Goal: Task Accomplishment & Management: Manage account settings

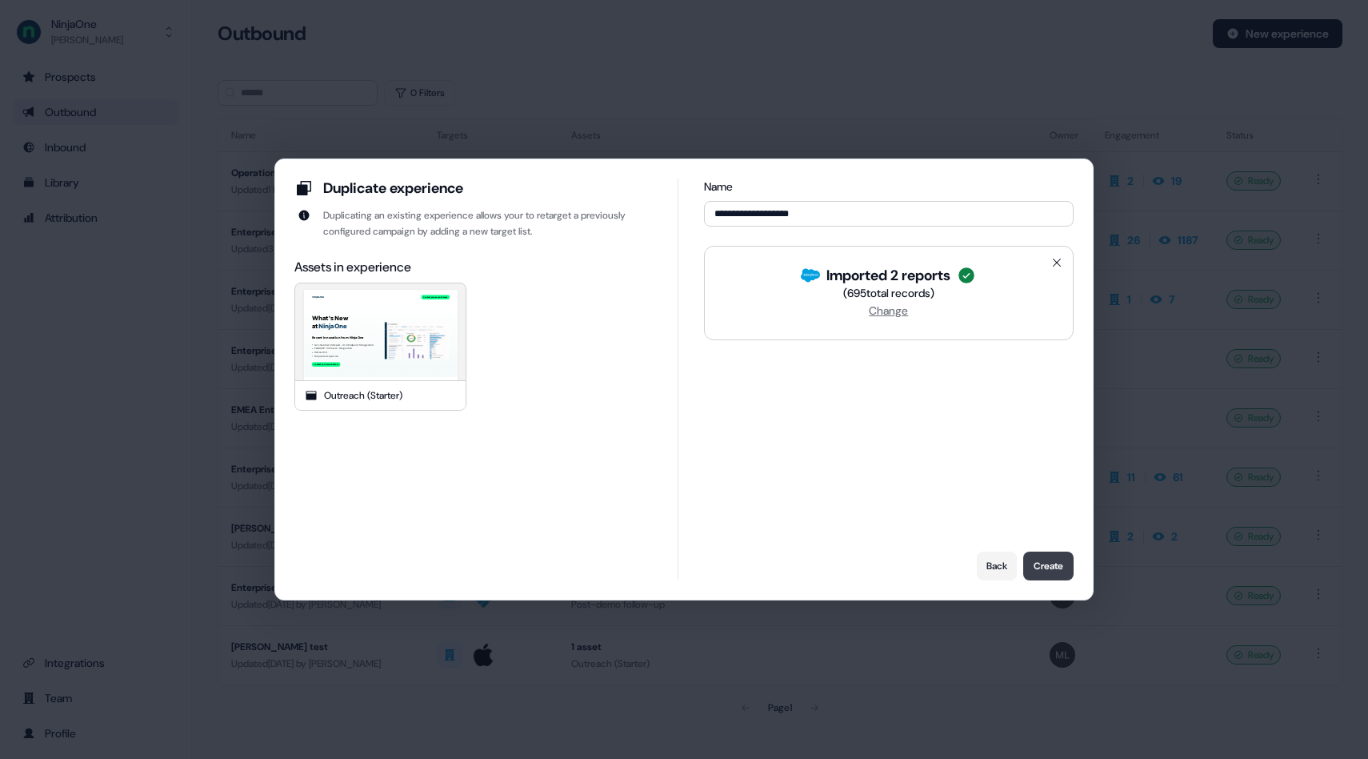
click at [1049, 568] on button "Create" at bounding box center [1048, 565] width 50 height 29
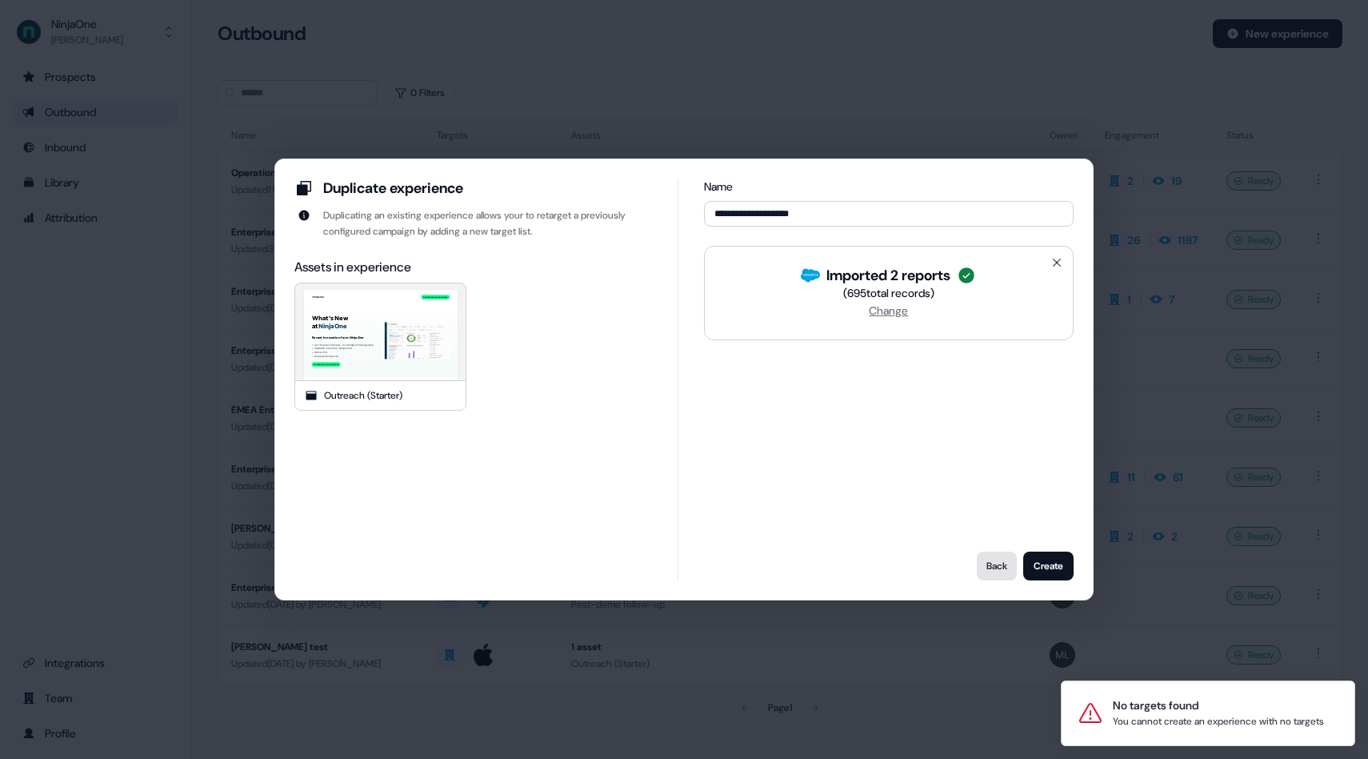
click at [1001, 573] on button "Back" at bounding box center [997, 565] width 40 height 29
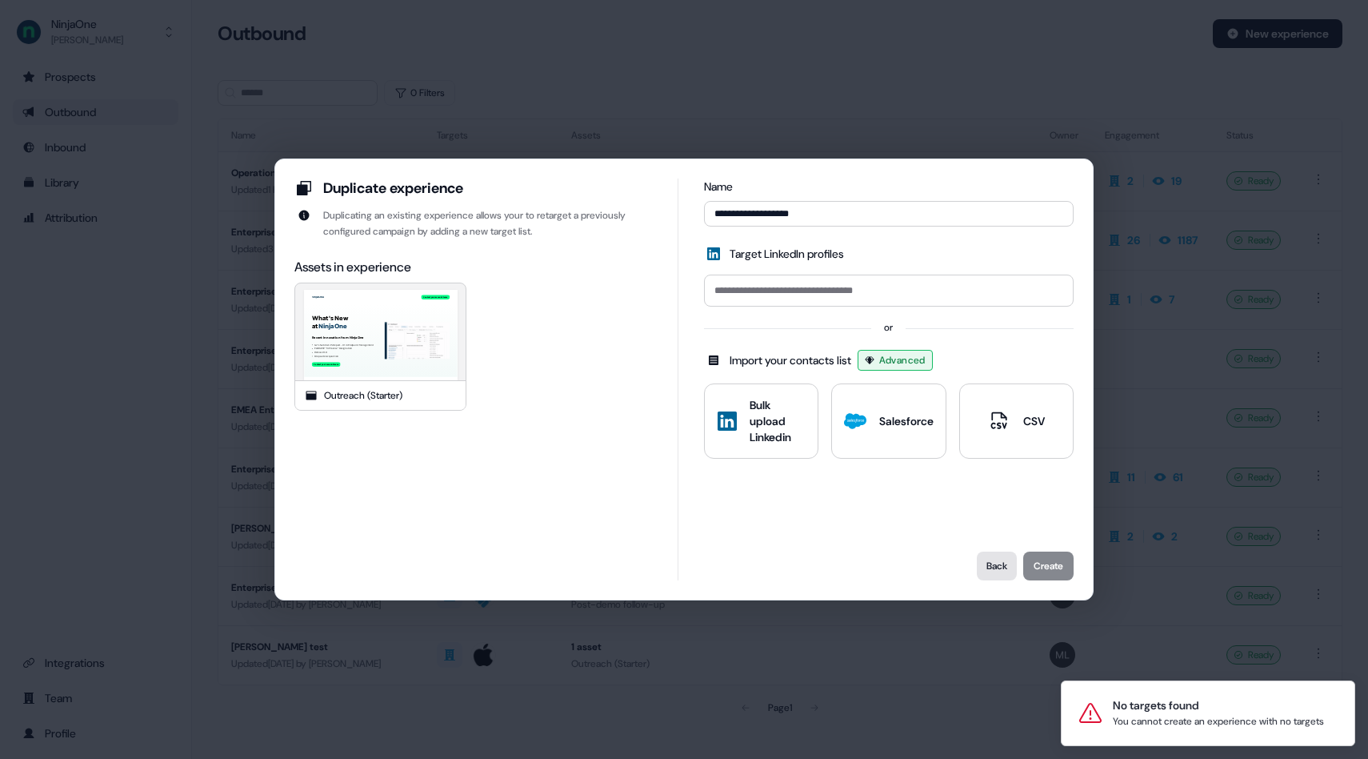
click at [1001, 573] on button "Back" at bounding box center [997, 565] width 40 height 29
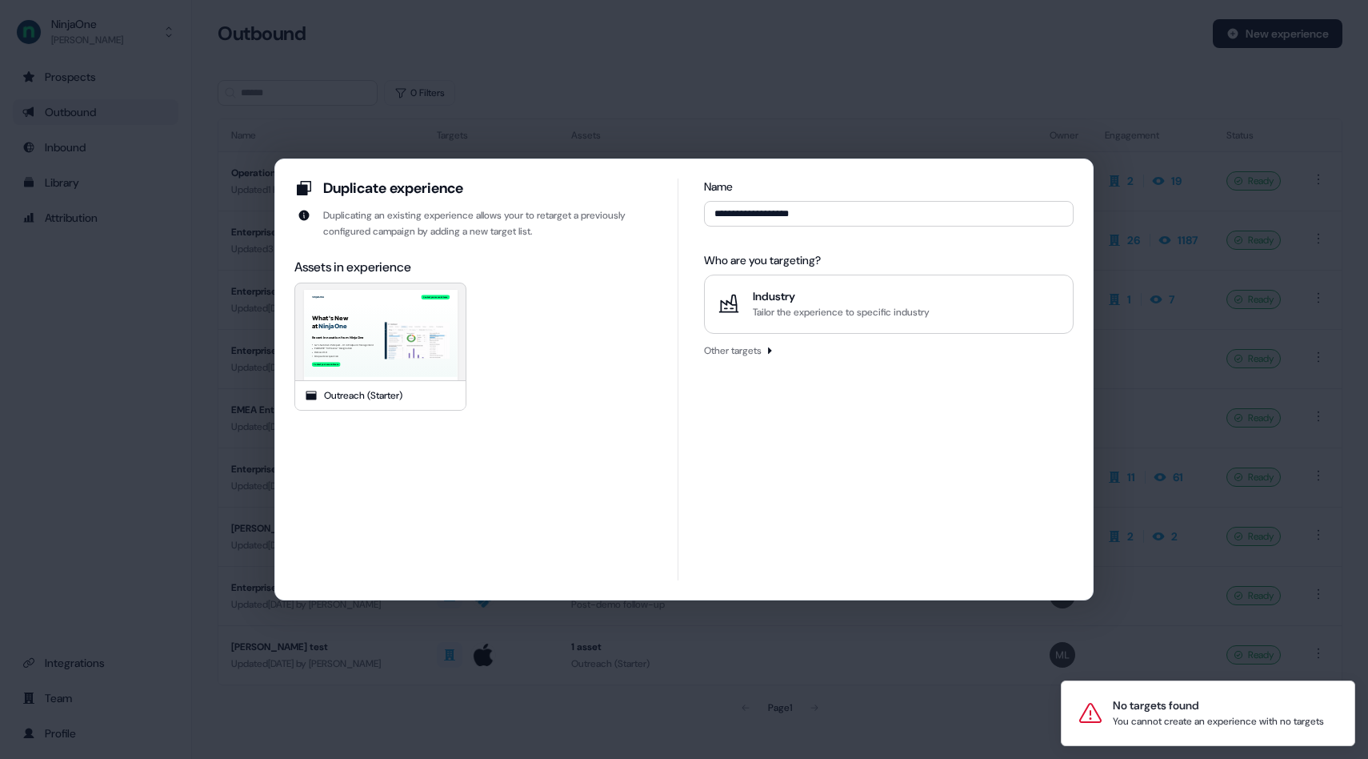
click at [871, 61] on div "Duplicate experience Duplicating an existing experience allows your to retarget…" at bounding box center [684, 379] width 1368 height 759
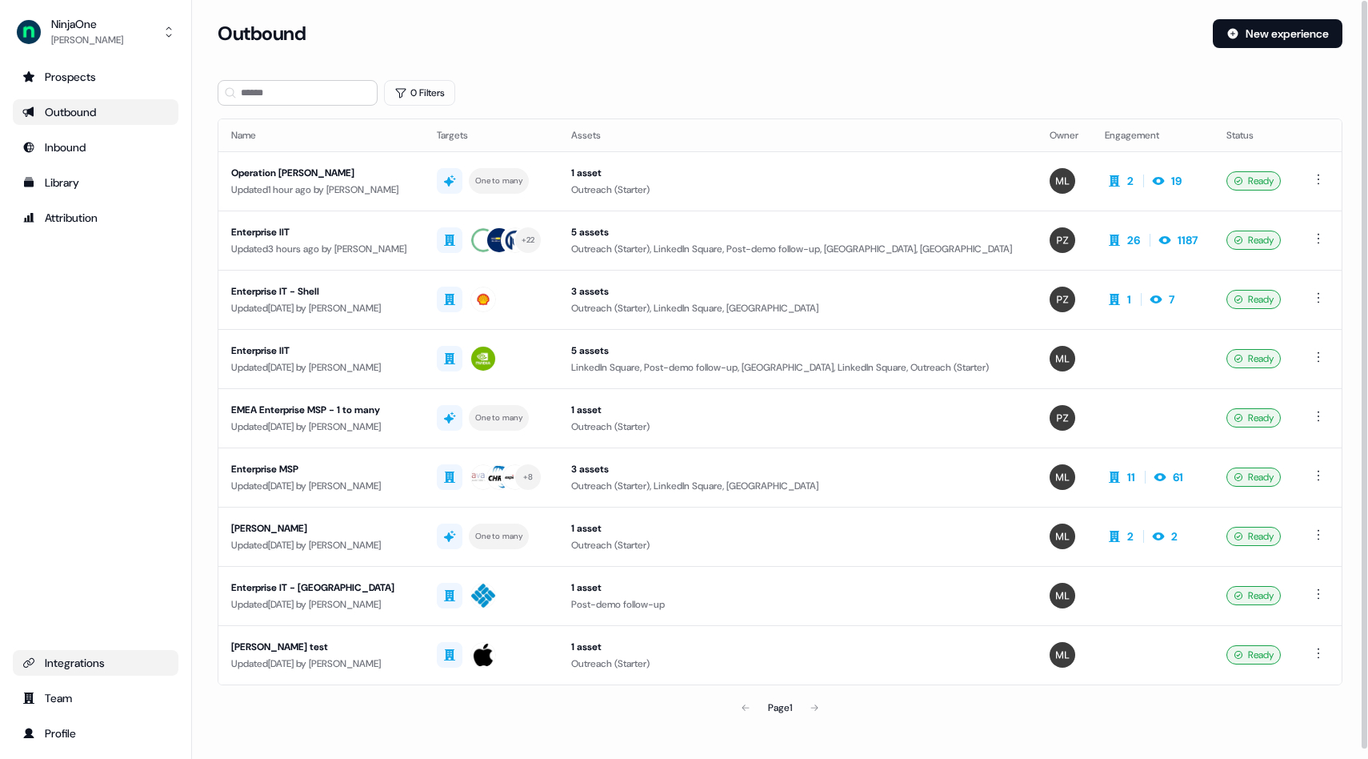
click at [63, 667] on div "Integrations" at bounding box center [95, 663] width 146 height 16
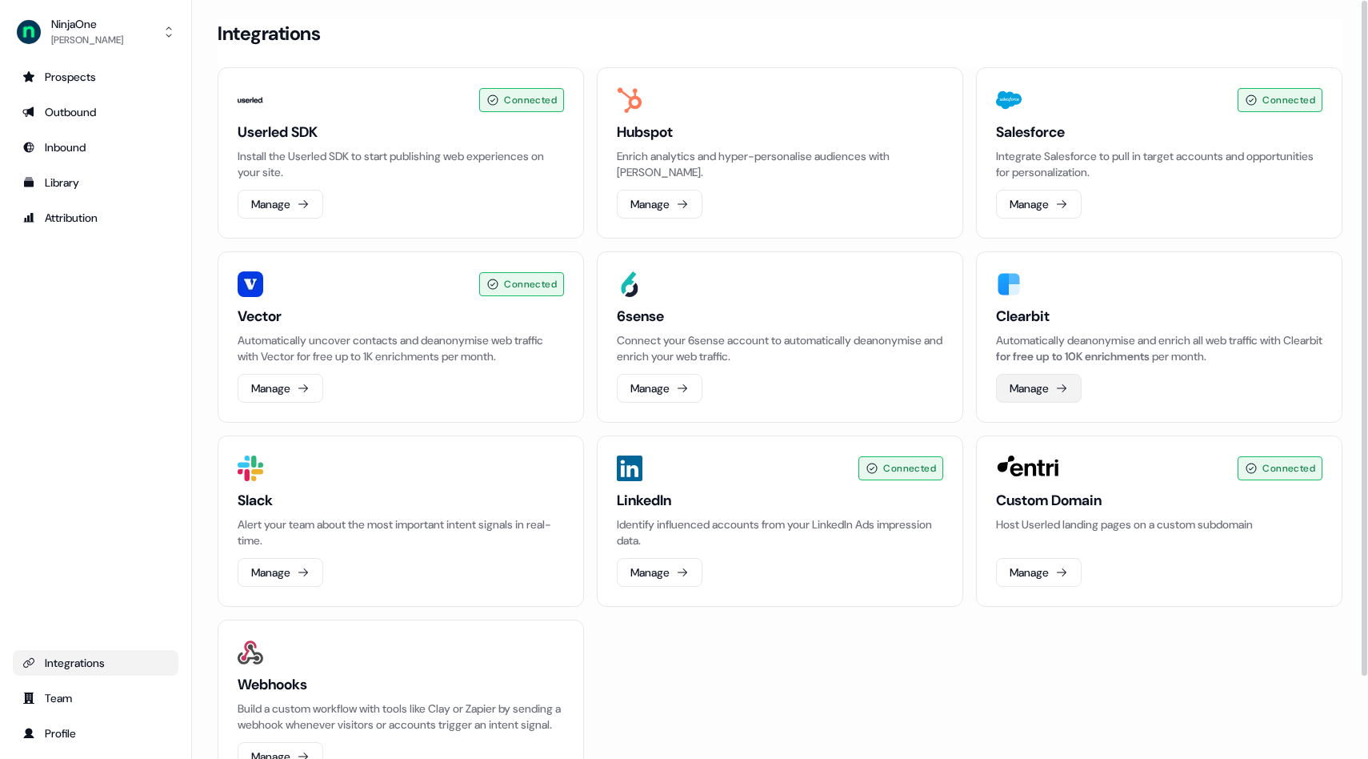
click at [1047, 394] on button "Manage" at bounding box center [1039, 388] width 86 height 29
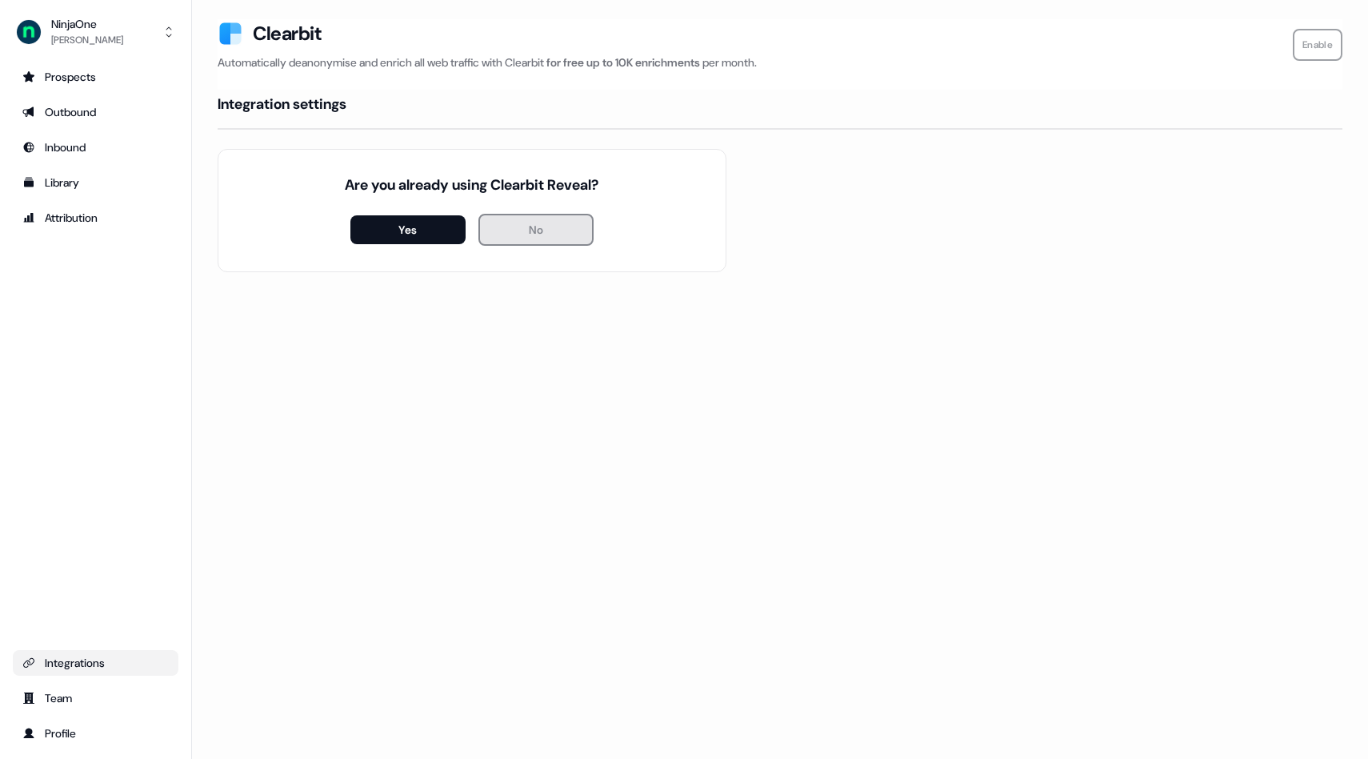
click at [536, 235] on button "No" at bounding box center [536, 230] width 115 height 32
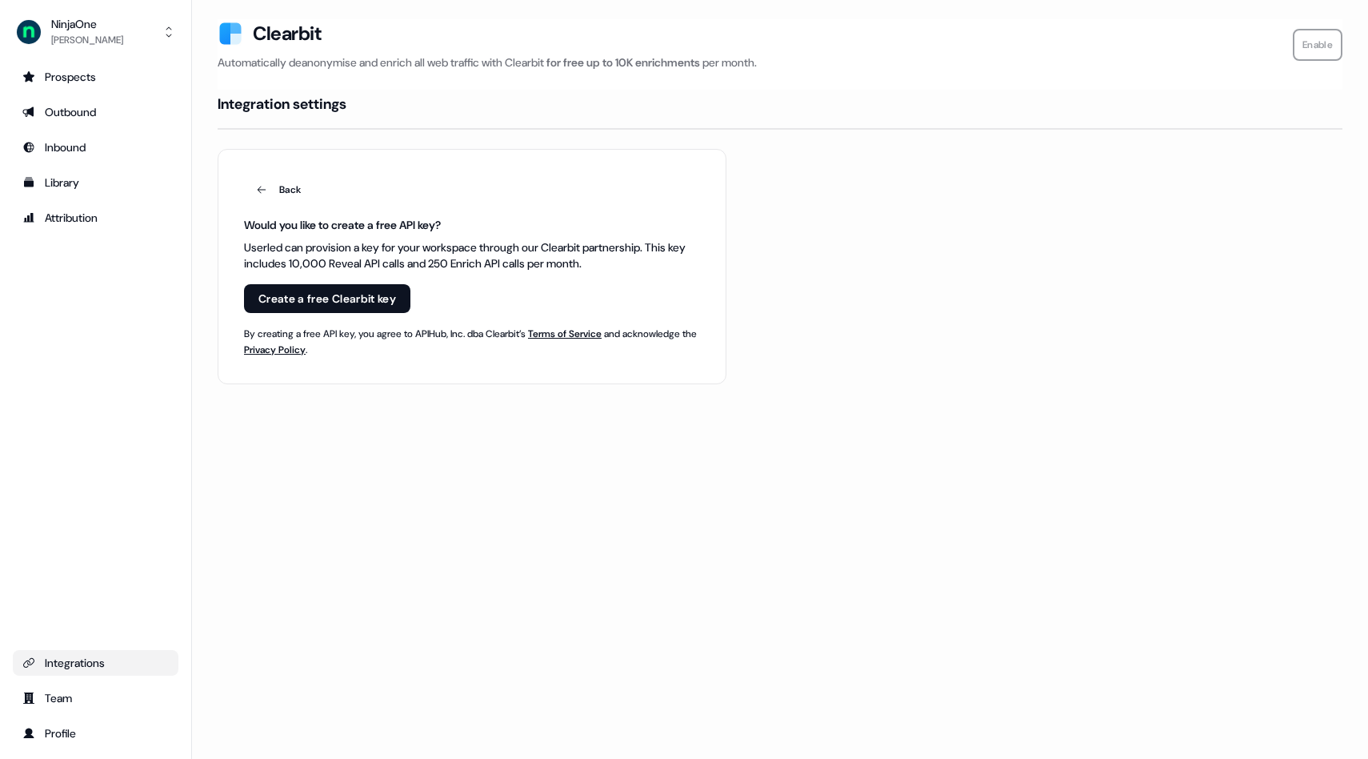
click at [292, 304] on button "Create a free Clearbit key" at bounding box center [327, 298] width 166 height 29
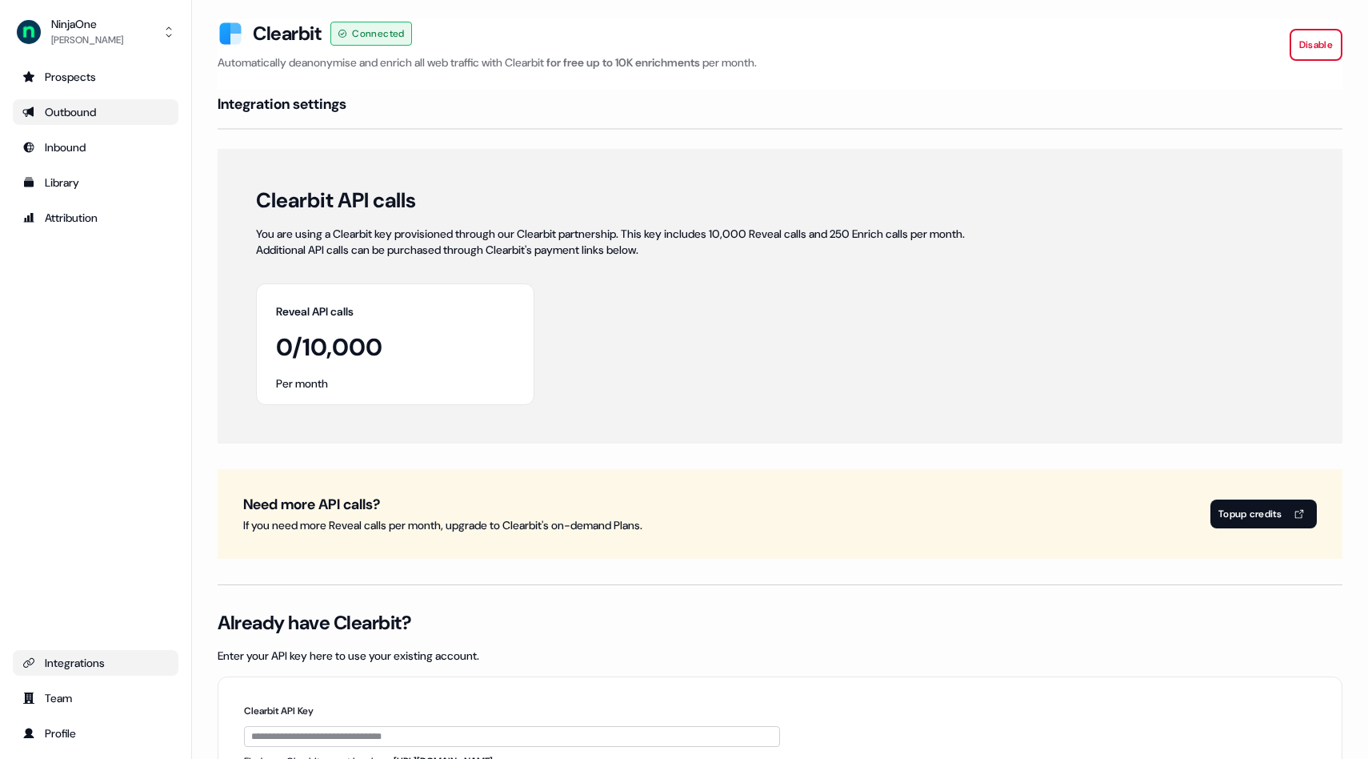
click at [78, 119] on div "Outbound" at bounding box center [95, 112] width 146 height 16
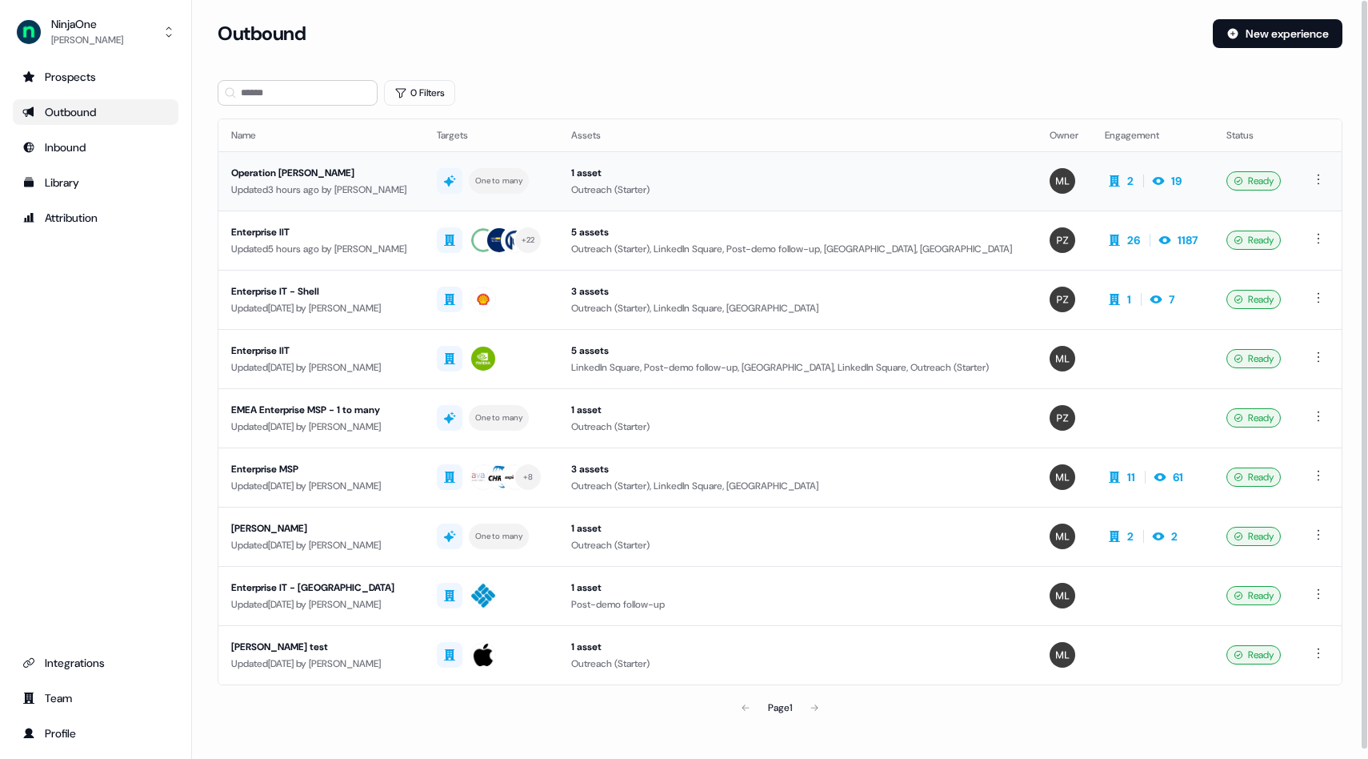
click at [320, 172] on div "Operation [PERSON_NAME]" at bounding box center [321, 173] width 180 height 16
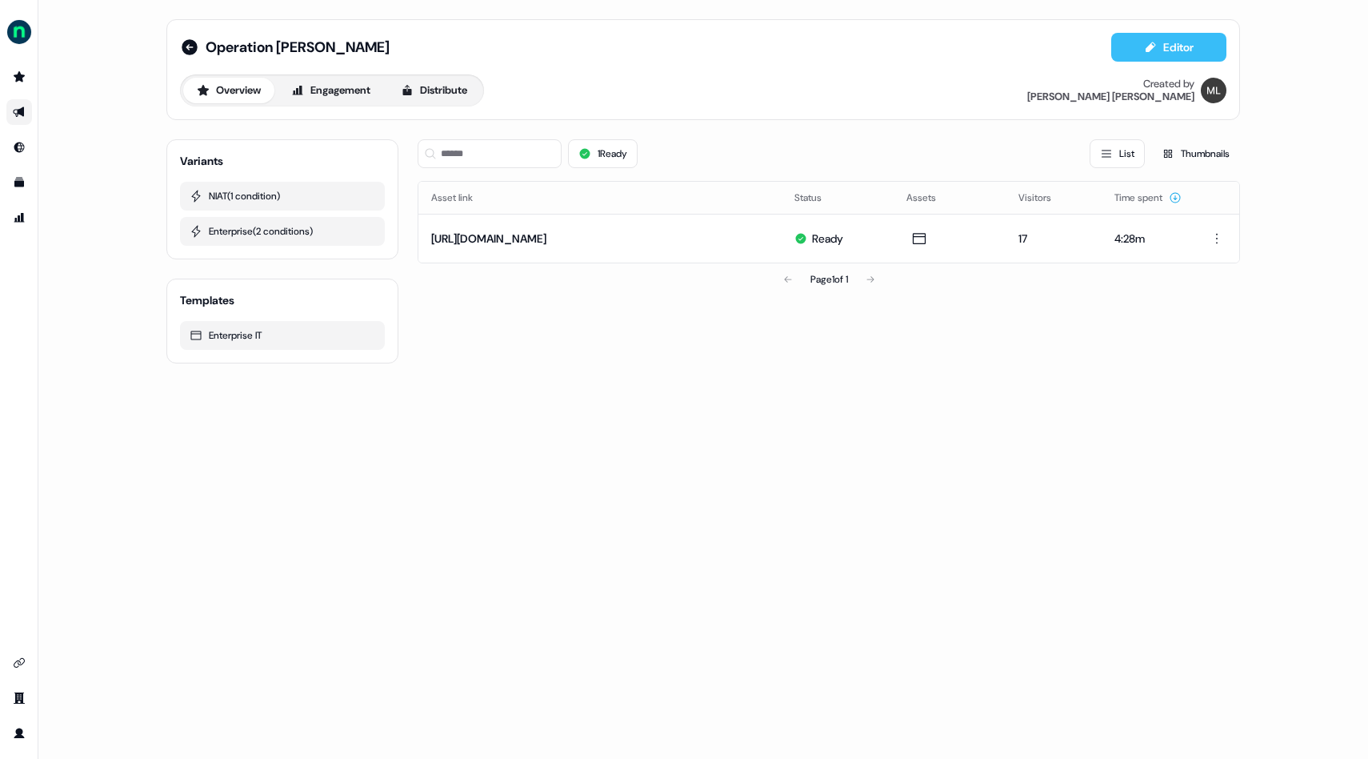
click at [1194, 50] on button "Editor" at bounding box center [1168, 47] width 115 height 29
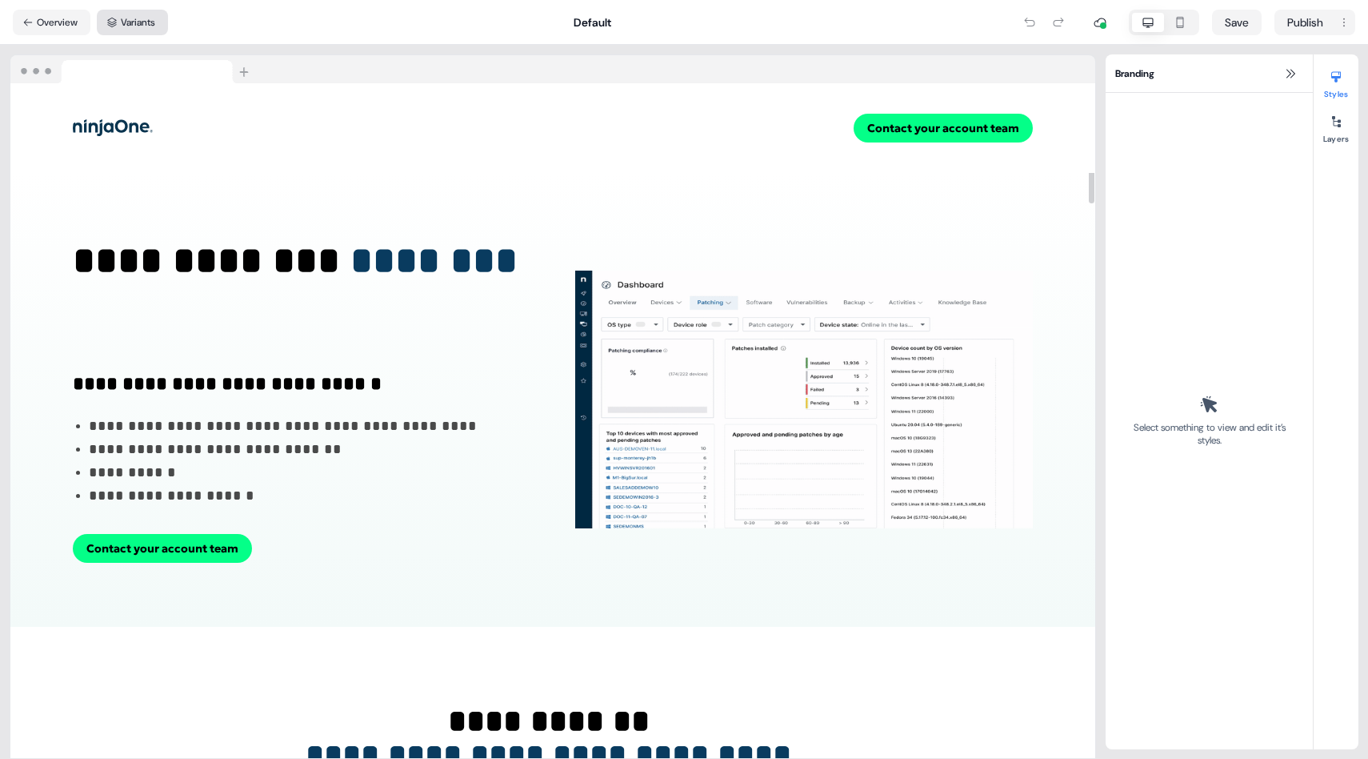
click at [126, 25] on button "Variants" at bounding box center [132, 23] width 71 height 26
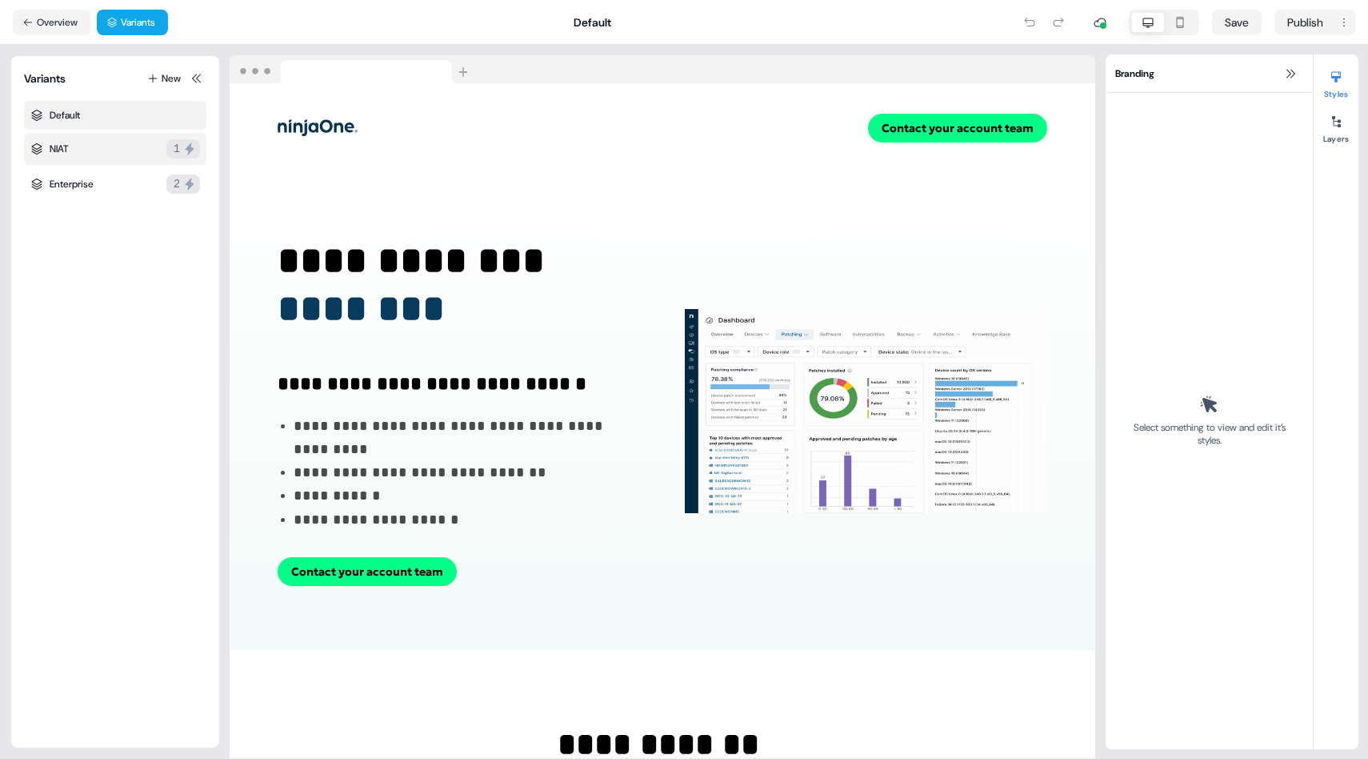
click at [111, 146] on div "NIAT 1" at bounding box center [115, 149] width 182 height 32
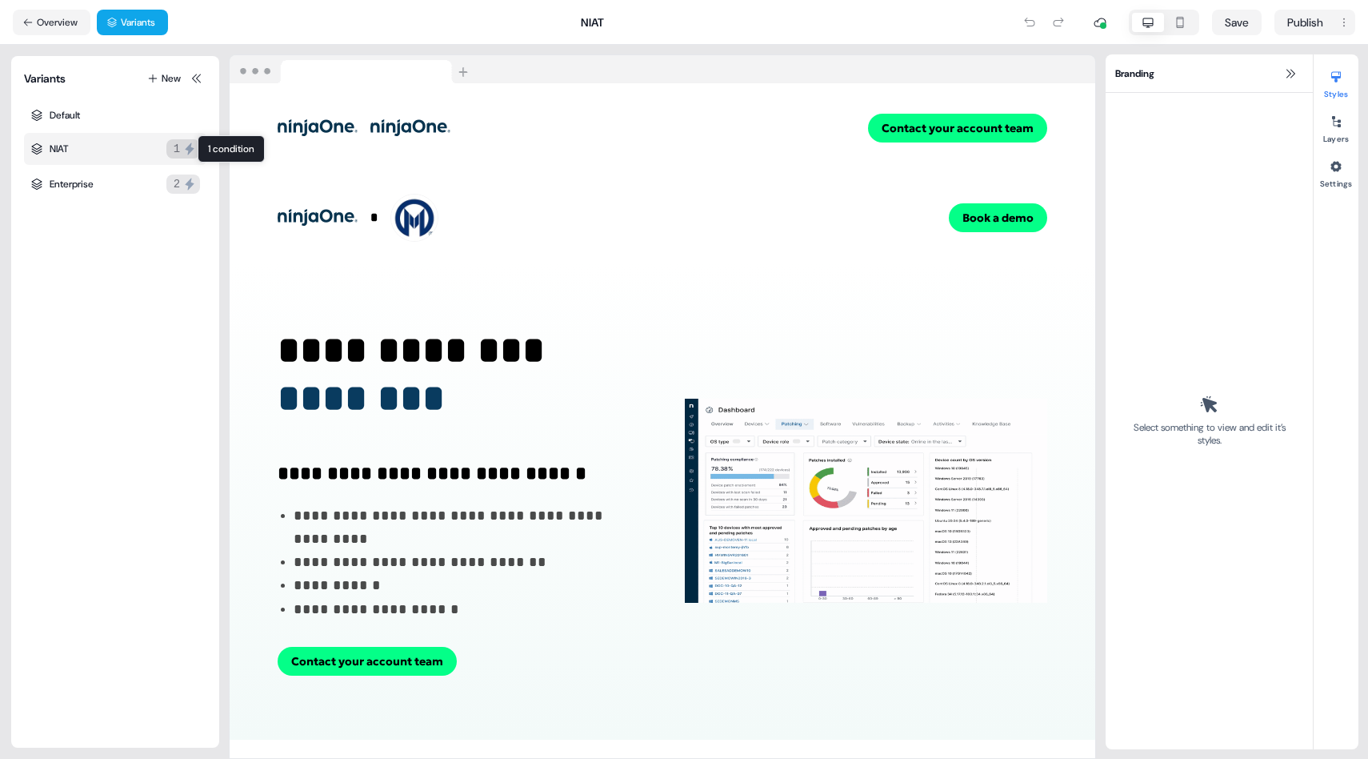
click at [174, 146] on div "1" at bounding box center [177, 149] width 6 height 16
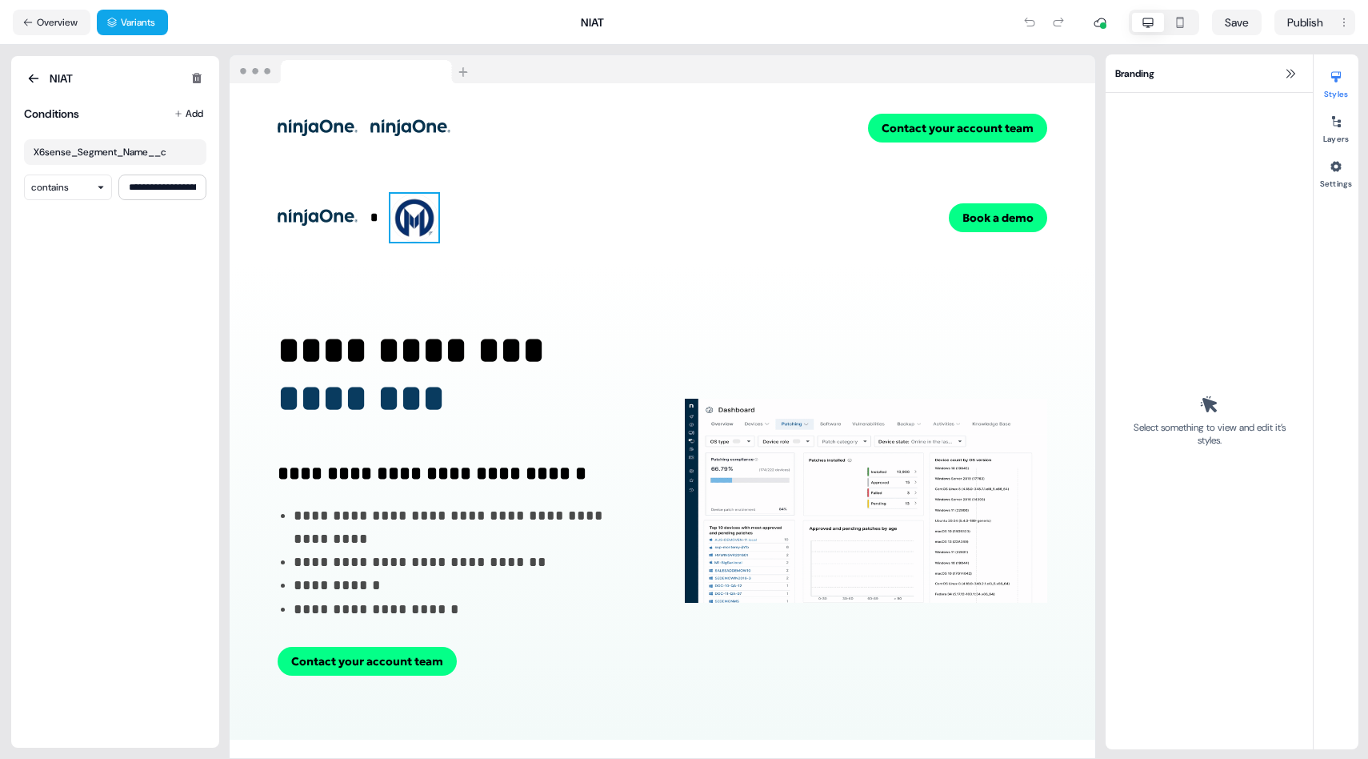
click at [426, 222] on img at bounding box center [415, 218] width 48 height 48
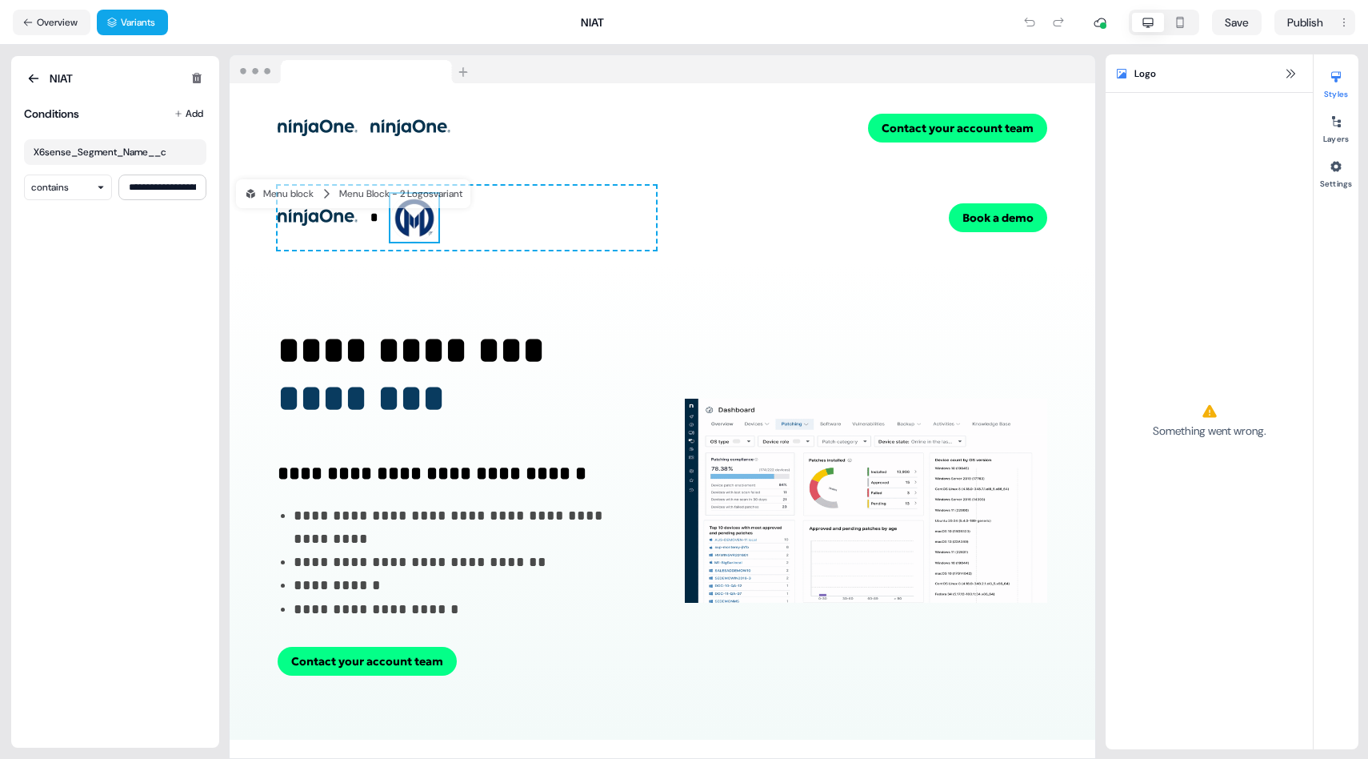
click at [427, 222] on img at bounding box center [415, 218] width 48 height 48
click at [74, 189] on html "**********" at bounding box center [684, 379] width 1368 height 759
click at [181, 259] on html "**********" at bounding box center [684, 379] width 1368 height 759
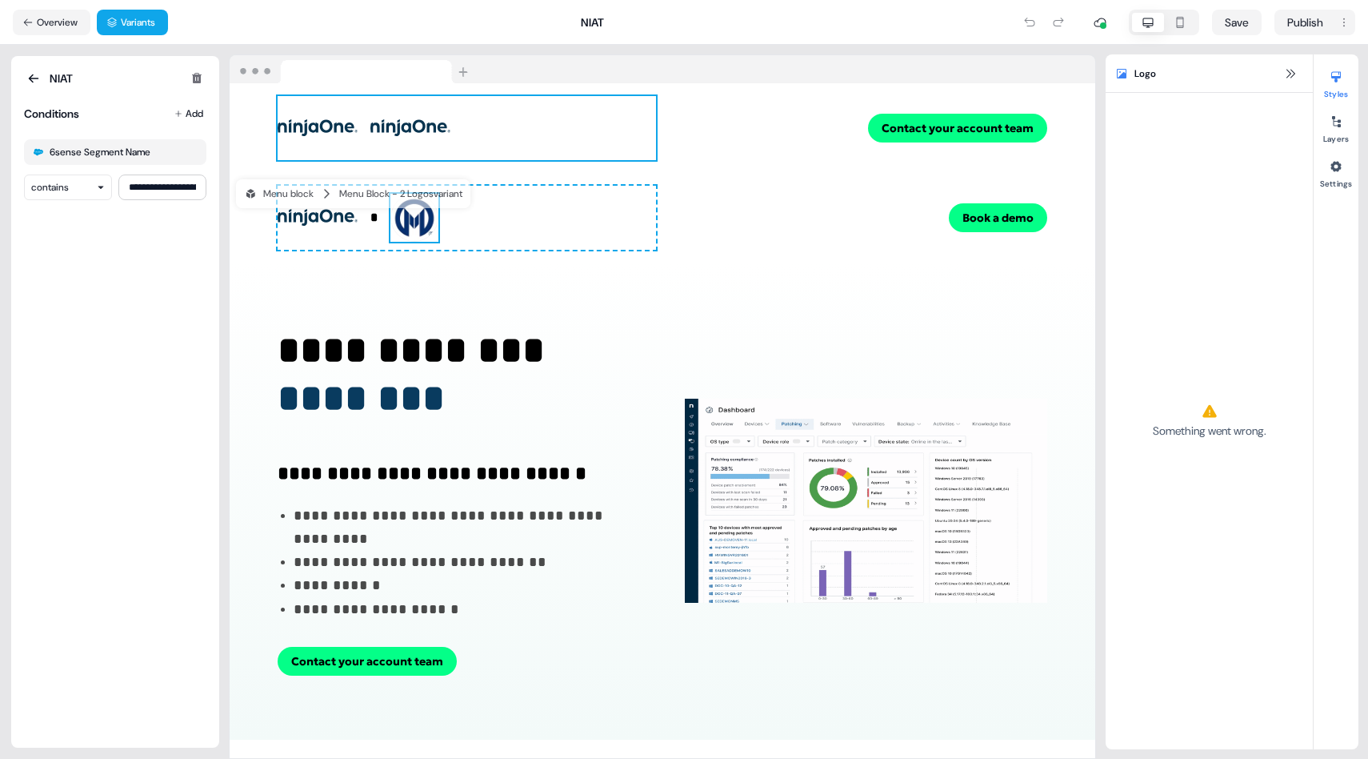
click at [540, 138] on div "To pick up a draggable item, press the space bar. While dragging, use the arrow…" at bounding box center [467, 128] width 379 height 64
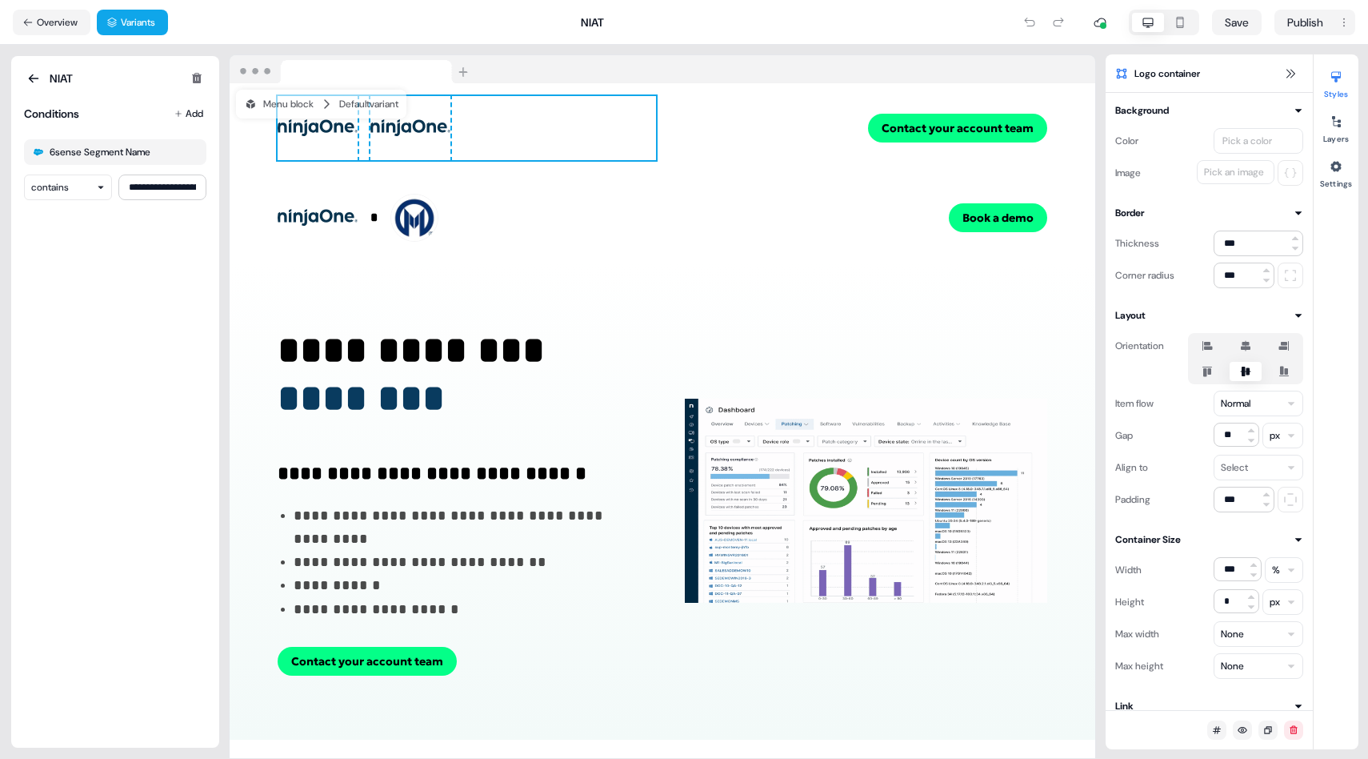
click at [734, 145] on div "To pick up a draggable item, press the space bar. While dragging, use the arrow…" at bounding box center [663, 128] width 866 height 90
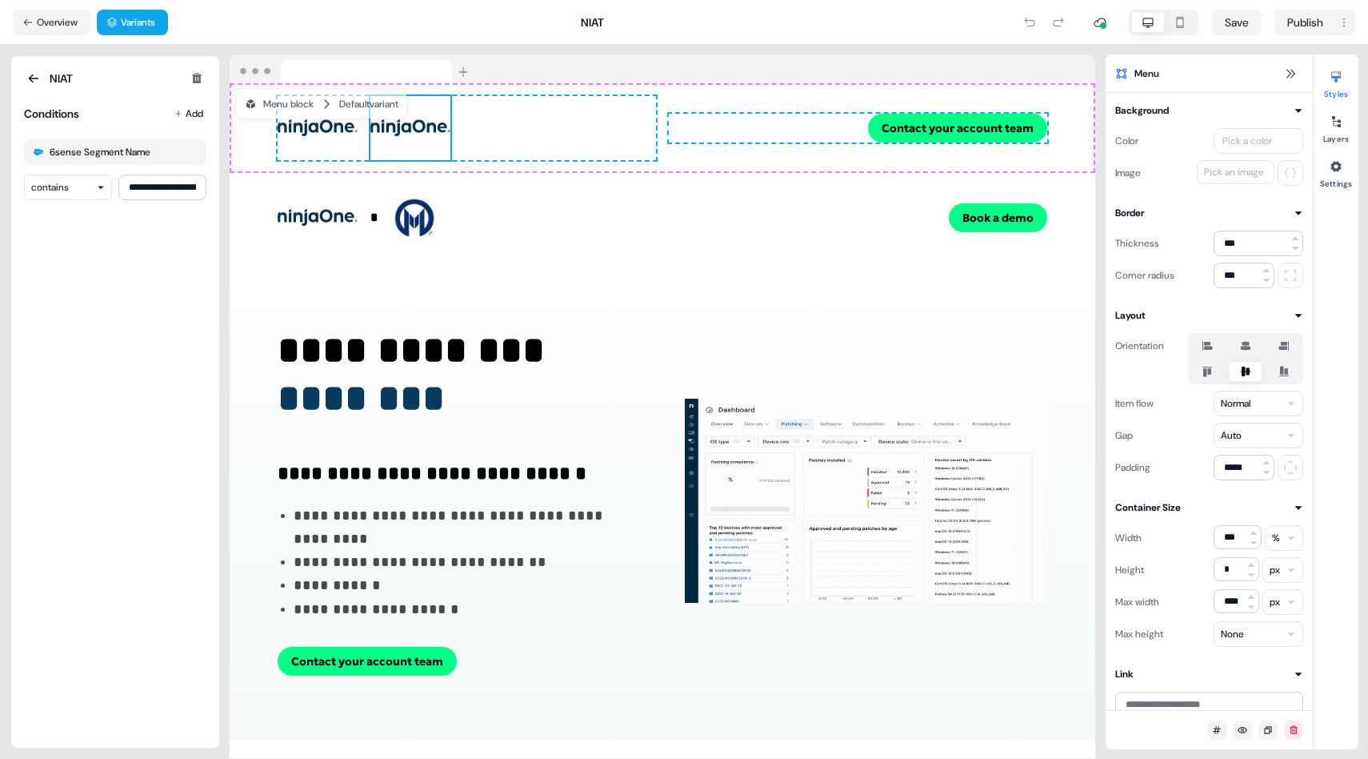
click at [420, 126] on img at bounding box center [410, 128] width 80 height 64
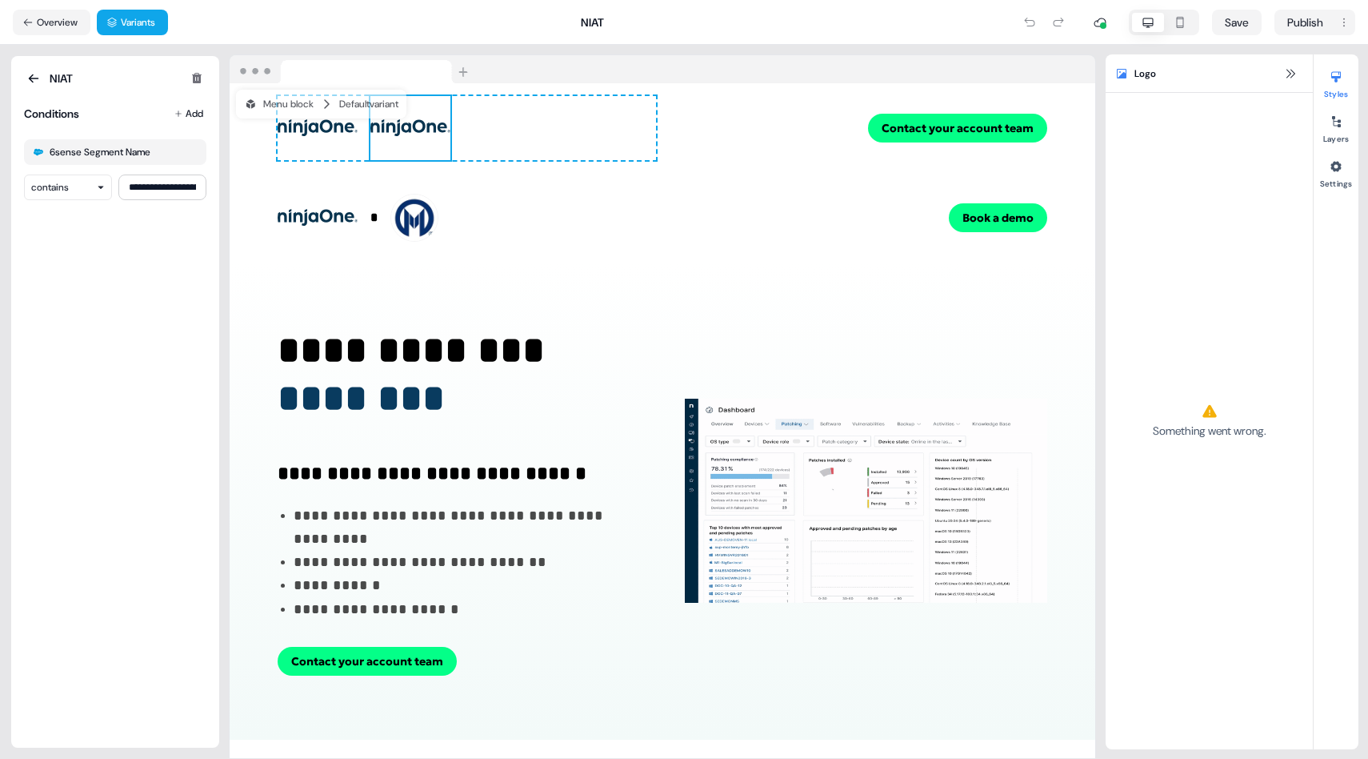
click at [420, 126] on img at bounding box center [410, 128] width 80 height 64
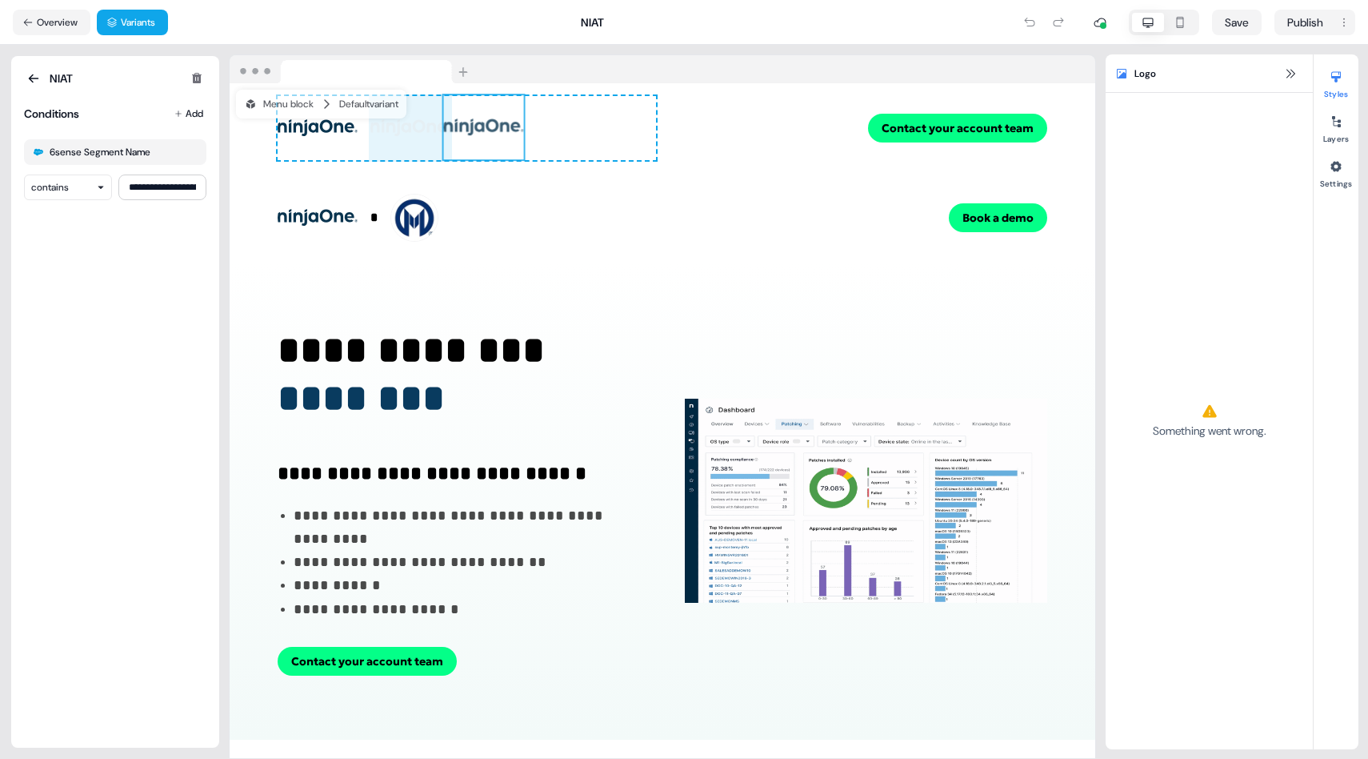
drag, startPoint x: 420, startPoint y: 126, endPoint x: 507, endPoint y: 126, distance: 86.4
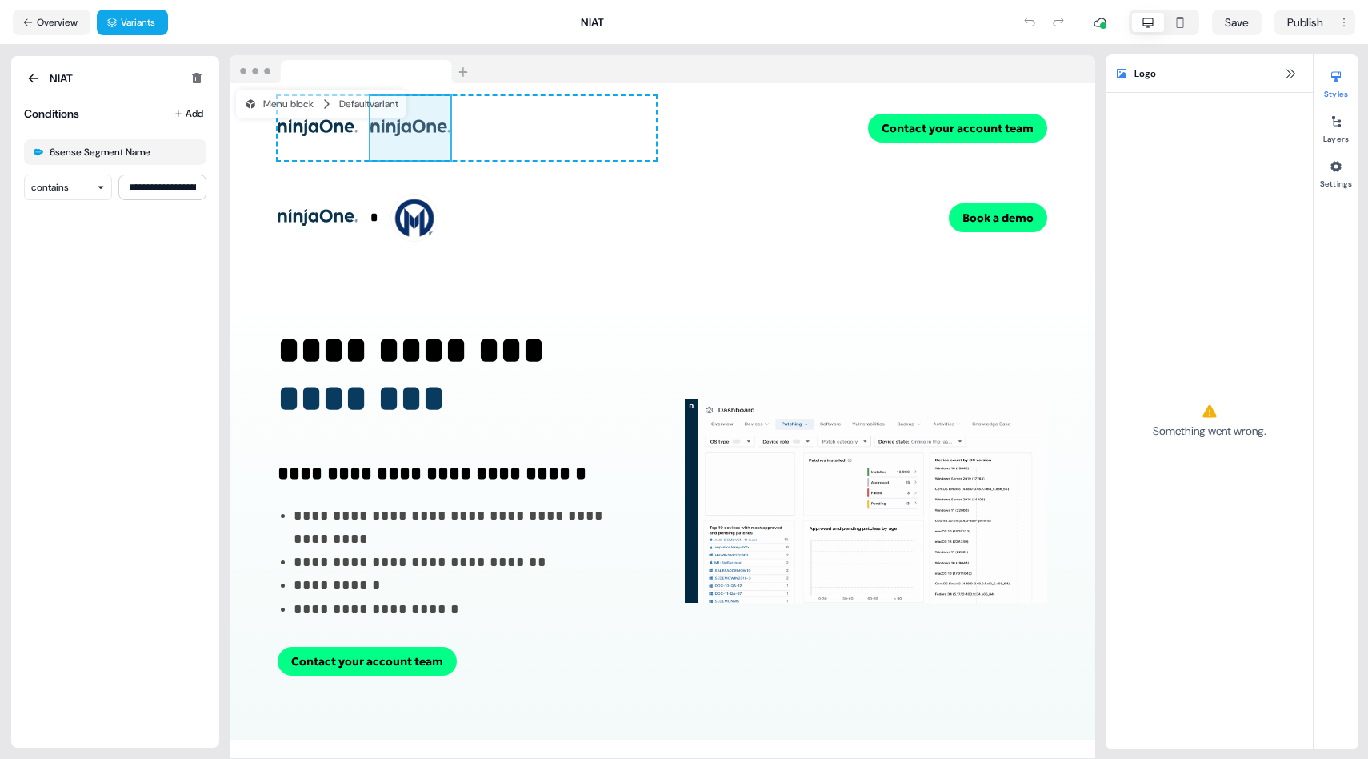
click at [507, 126] on div "To pick up a draggable item, press the space bar. While dragging, use the arrow…" at bounding box center [467, 128] width 379 height 64
click at [33, 12] on button "Overview" at bounding box center [52, 23] width 78 height 26
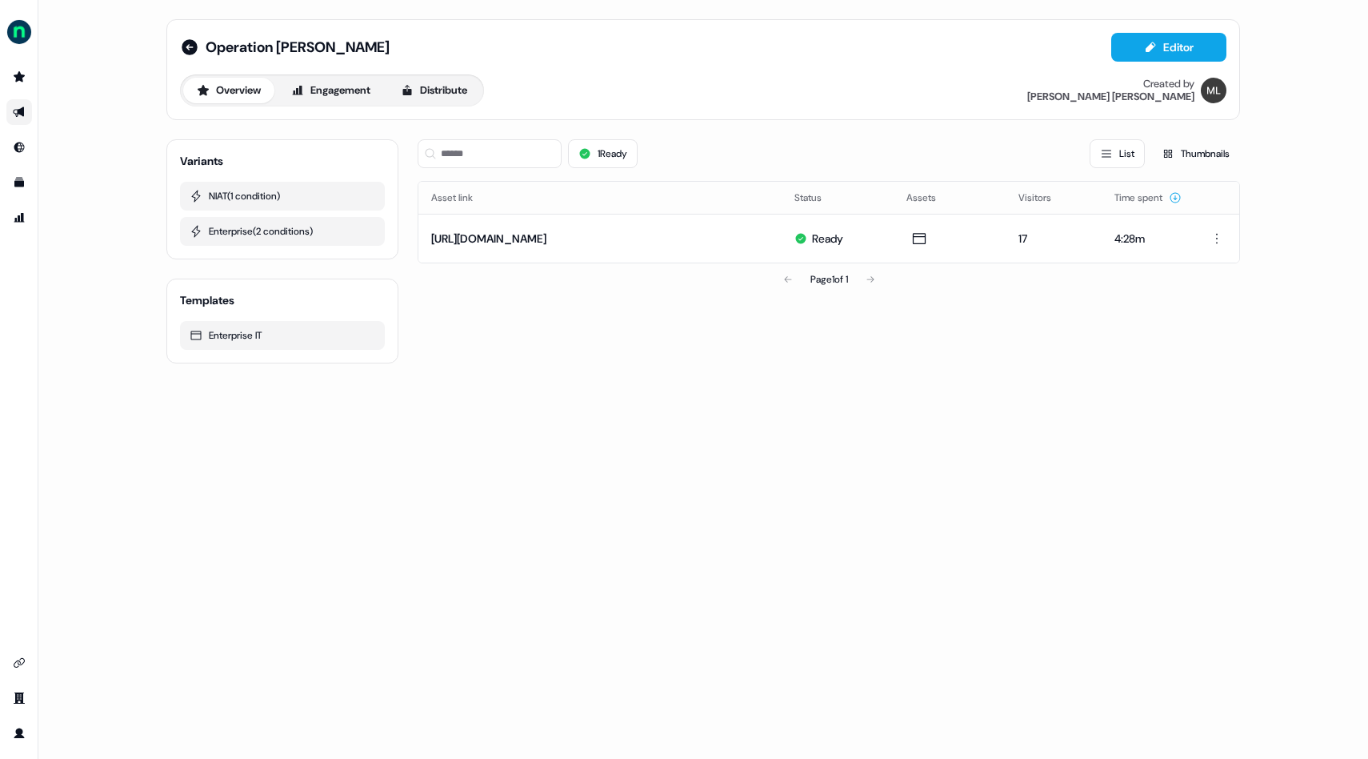
click at [22, 103] on link "Go to outbound experience" at bounding box center [19, 112] width 26 height 26
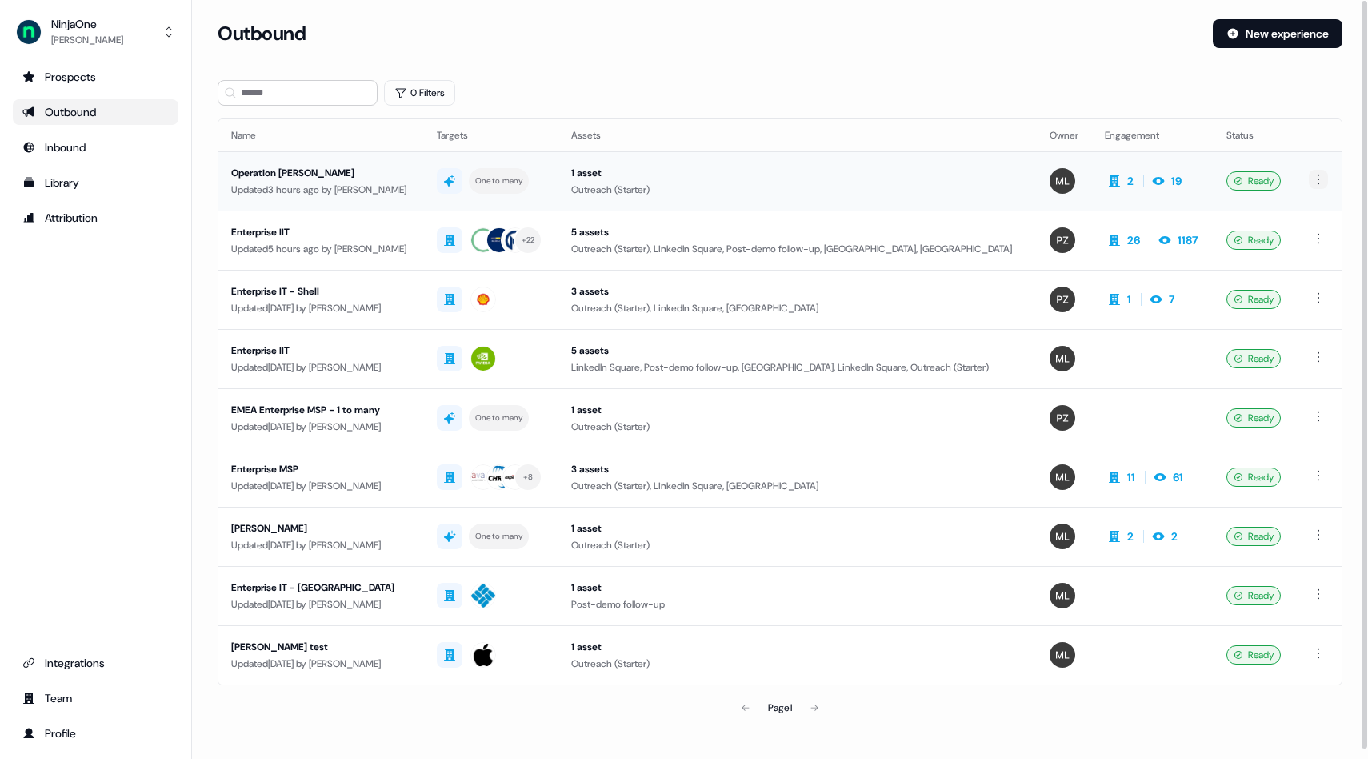
click at [1318, 182] on html "For the best experience switch devices to a bigger screen. Go to [DOMAIN_NAME] …" at bounding box center [684, 379] width 1368 height 759
click at [1306, 211] on span "Duplicate" at bounding box center [1295, 208] width 41 height 13
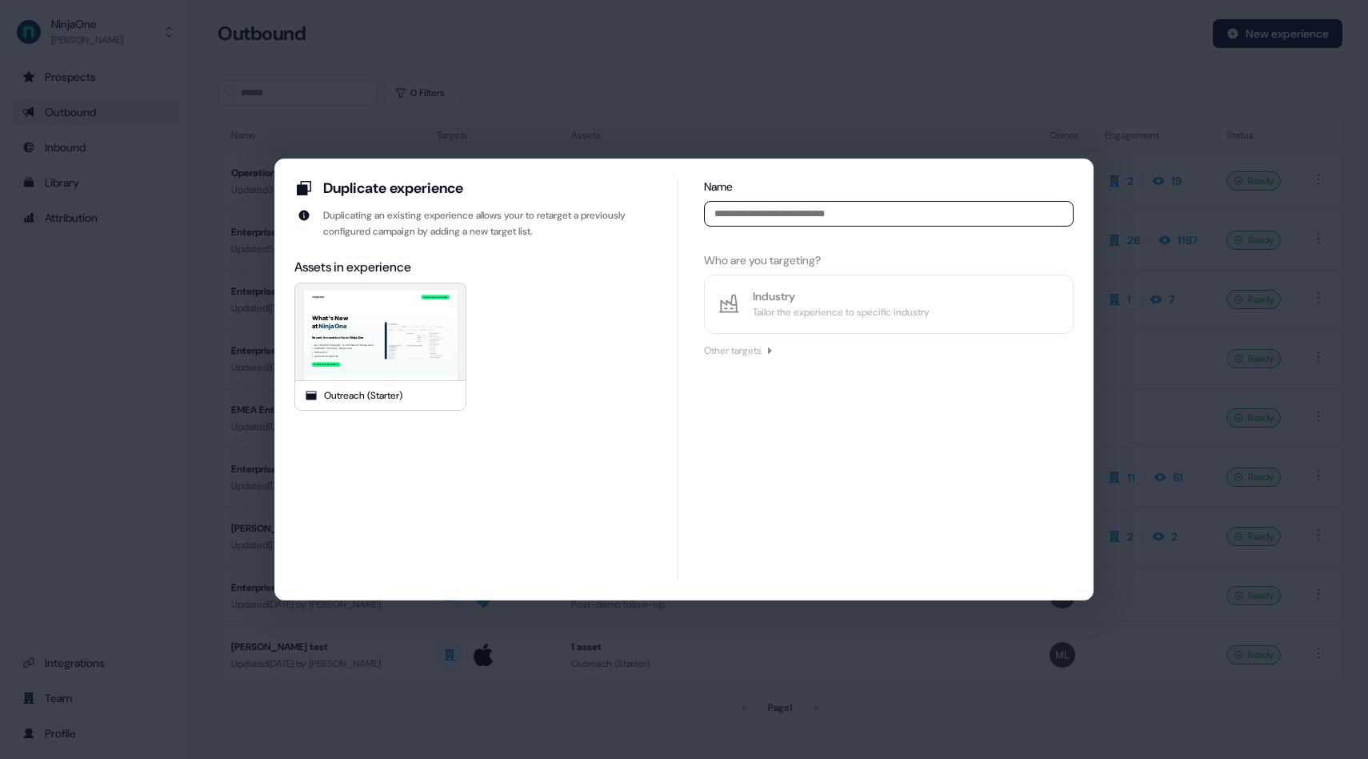
click at [747, 344] on div "Name Who are you targeting? Industry Tailor the experience to specific industry…" at bounding box center [889, 271] width 370 height 187
click at [386, 374] on div "Contact your account team What's New at NinjaOne Recent Innovation from NinjaOn…" at bounding box center [381, 338] width 768 height 480
click at [830, 216] on input at bounding box center [889, 214] width 370 height 26
